Goal: Find specific page/section: Find specific page/section

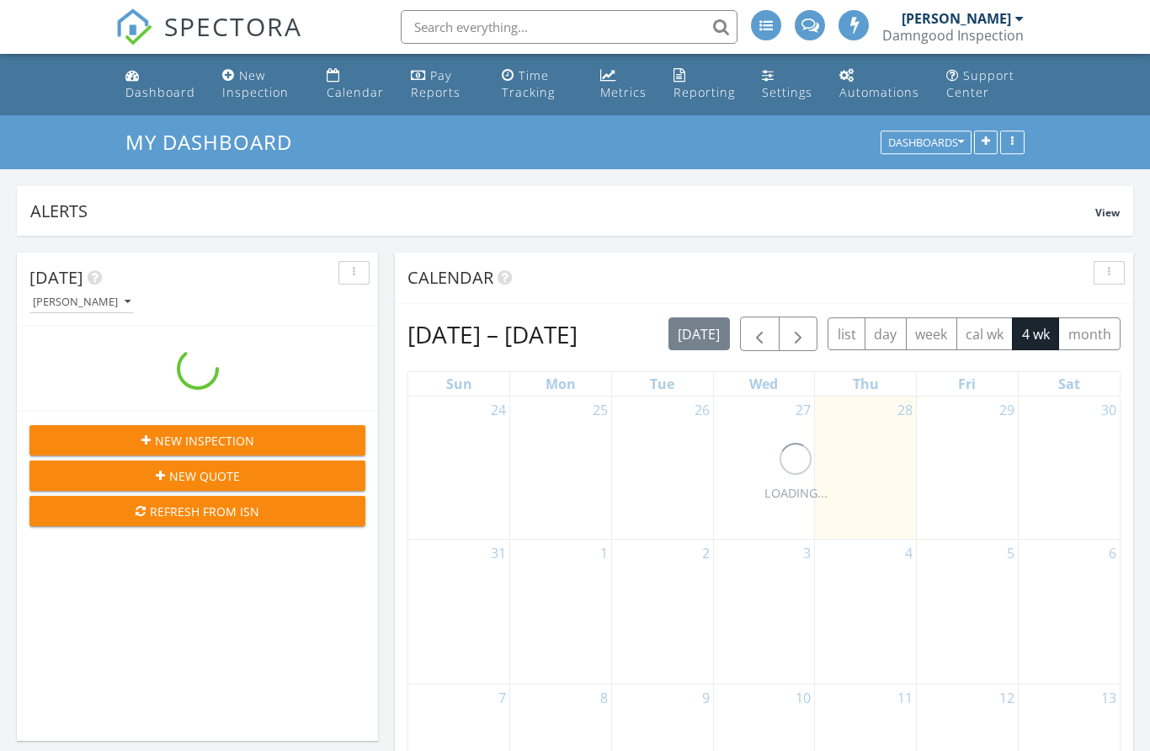
scroll to position [404, 361]
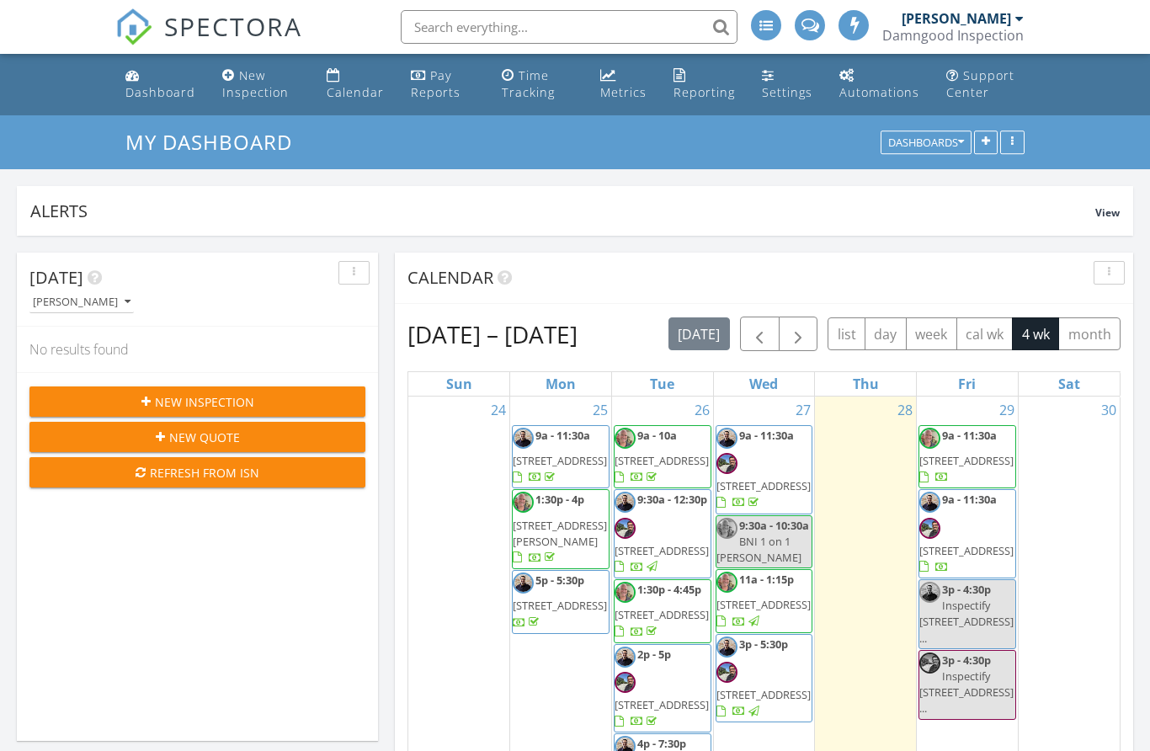
click at [574, 22] on input "text" at bounding box center [569, 27] width 337 height 34
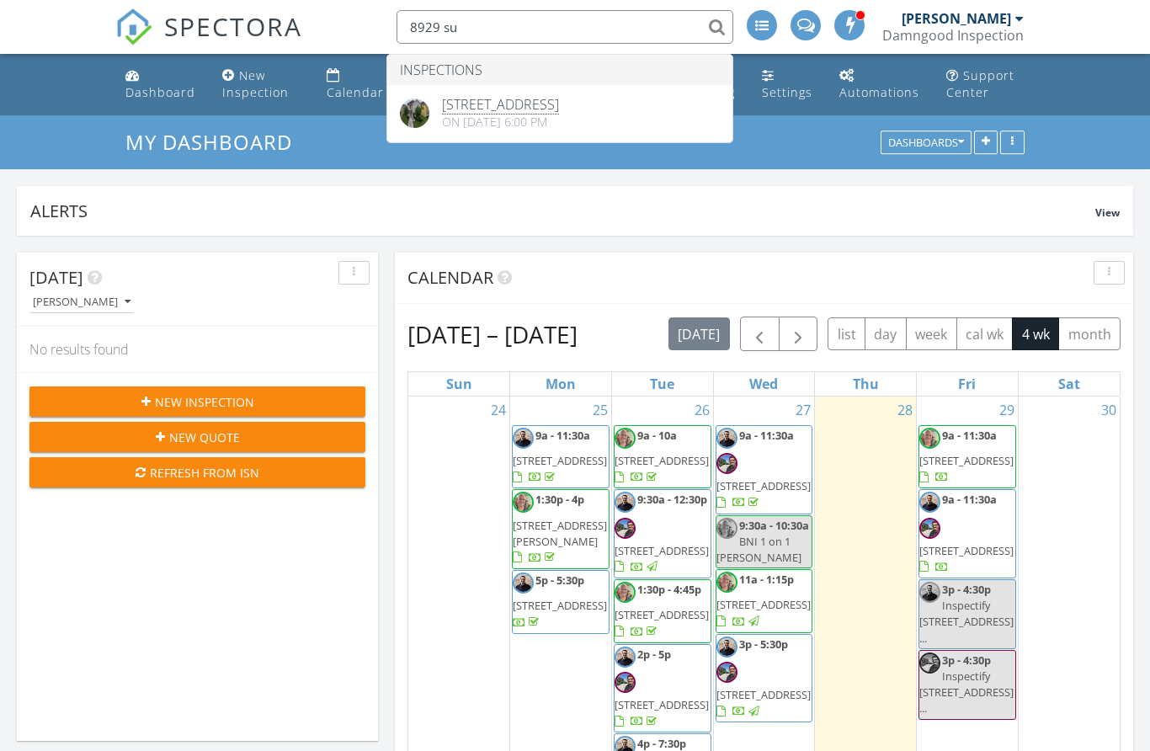
type input "8929 su"
drag, startPoint x: 574, startPoint y: 22, endPoint x: -1, endPoint y: -1, distance: 575.2
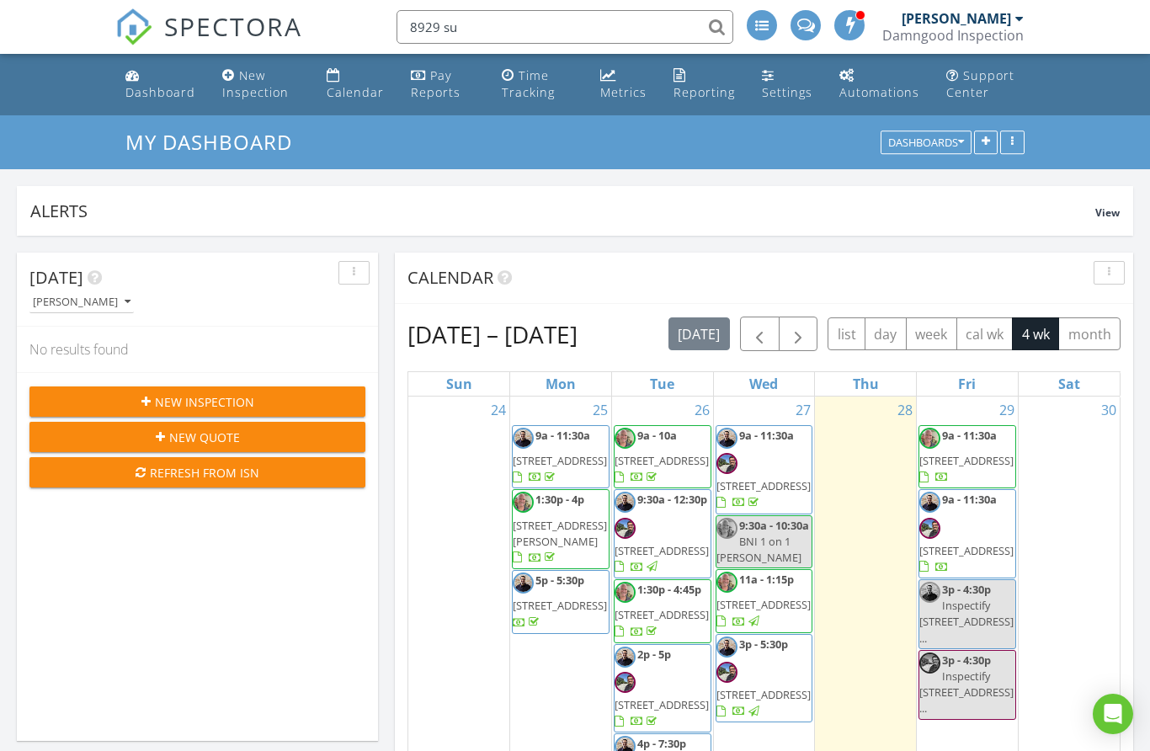
drag, startPoint x: -1, startPoint y: -1, endPoint x: 488, endPoint y: 18, distance: 489.3
click at [488, 18] on input "8929 su" at bounding box center [564, 27] width 337 height 34
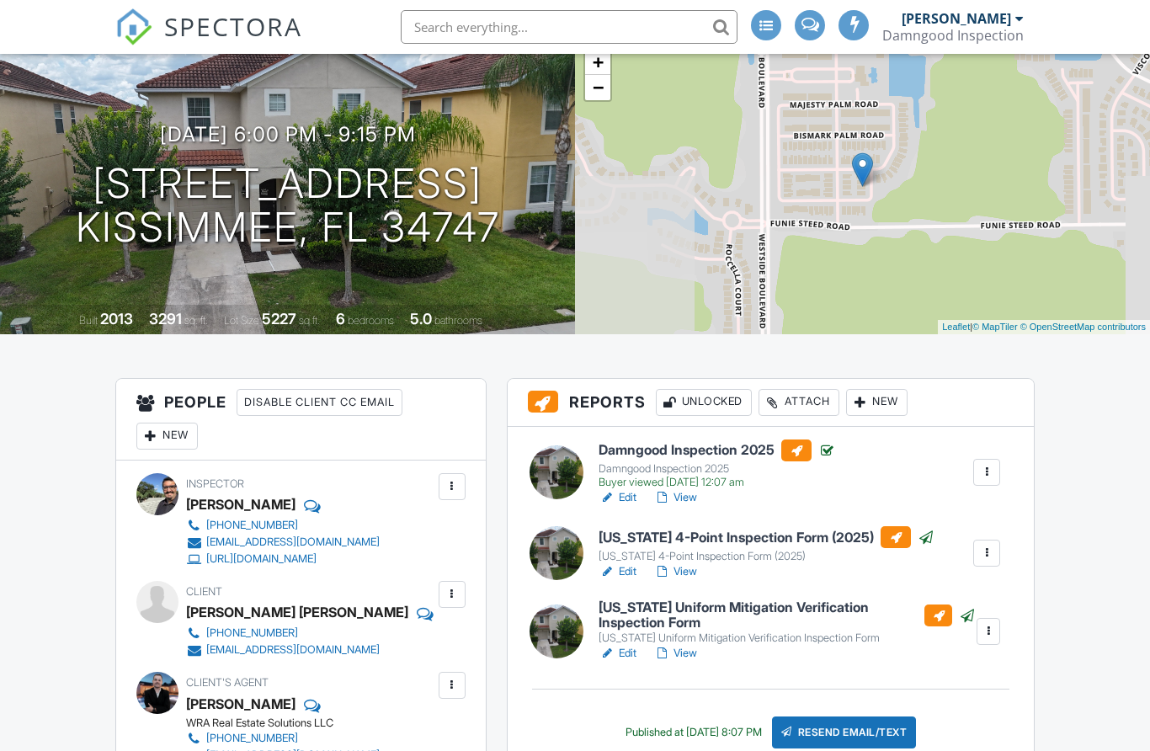
scroll to position [125, 0]
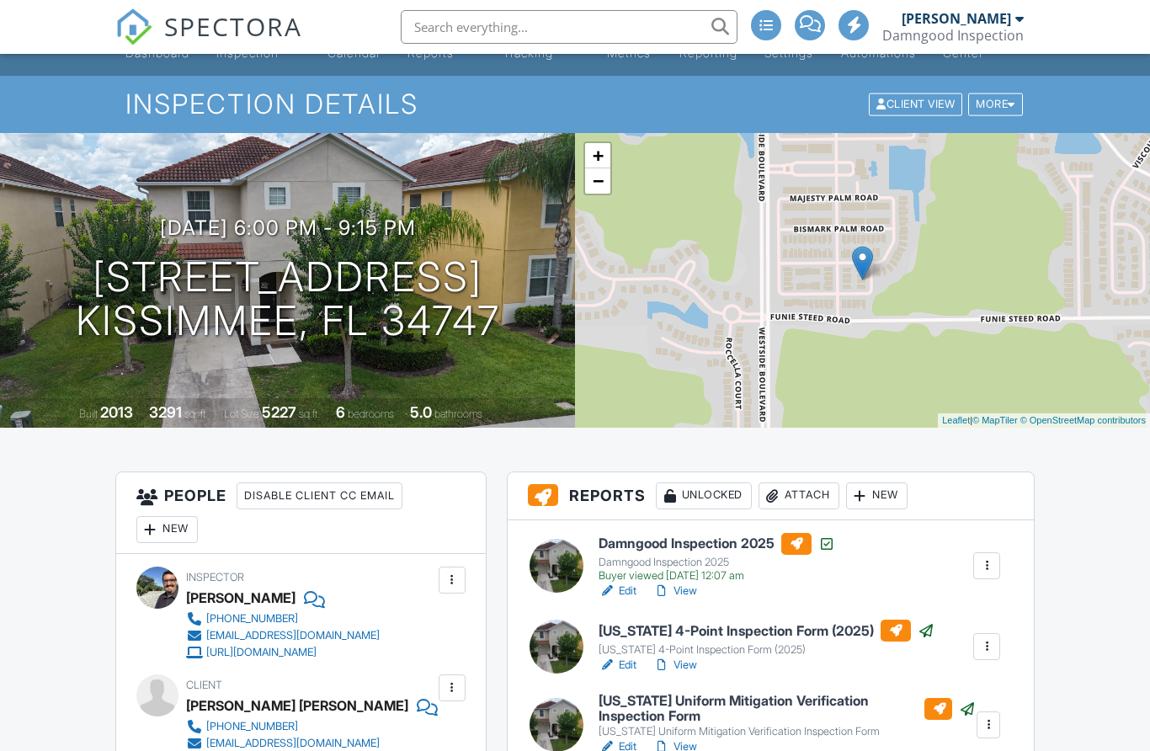
scroll to position [30, 0]
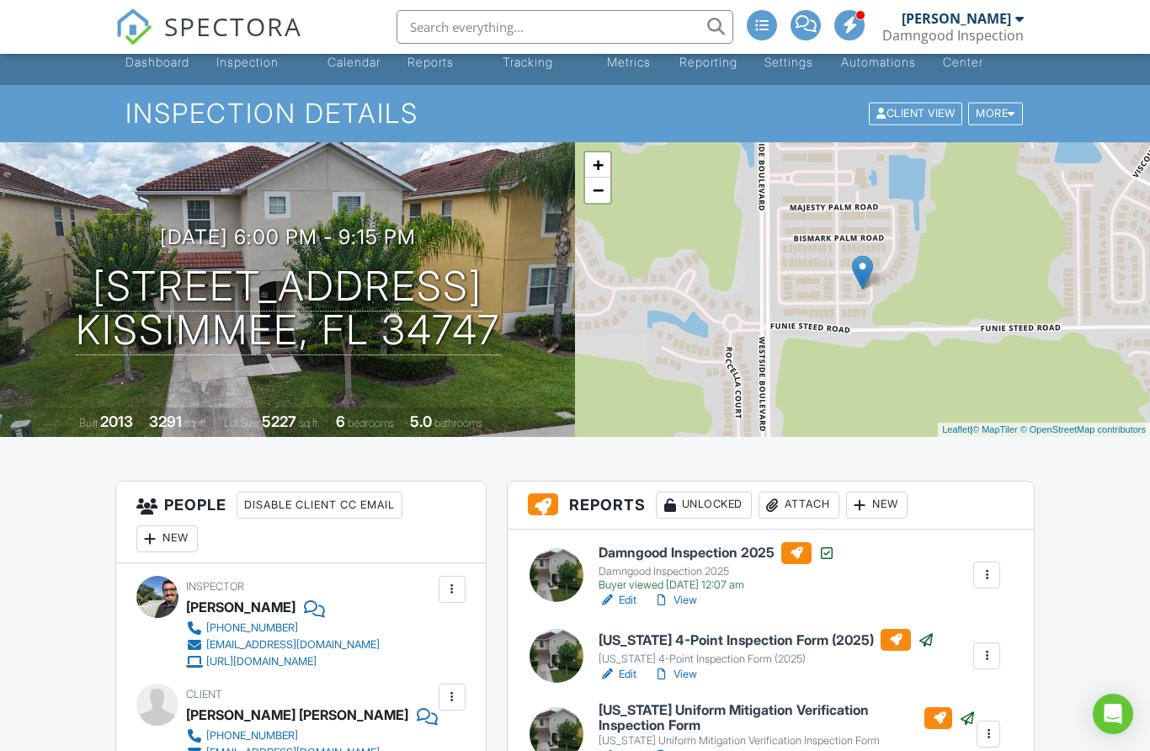
click at [198, 29] on span "SPECTORA" at bounding box center [233, 25] width 138 height 35
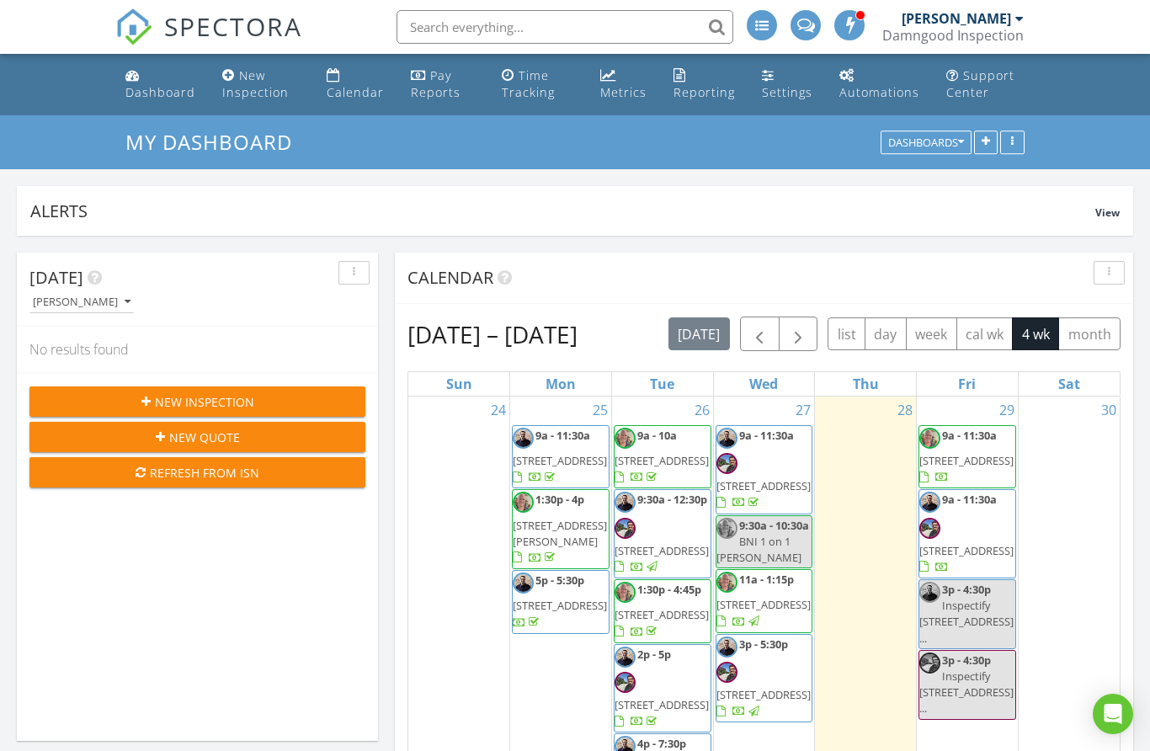
scroll to position [2206, 1150]
